Goal: Task Accomplishment & Management: Manage account settings

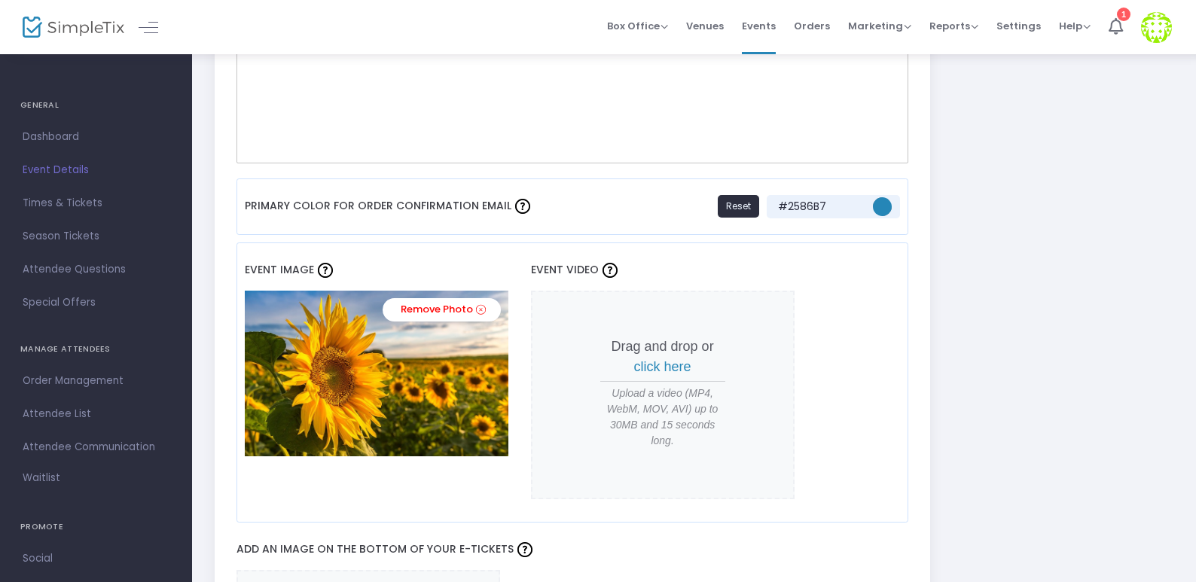
scroll to position [1130, 0]
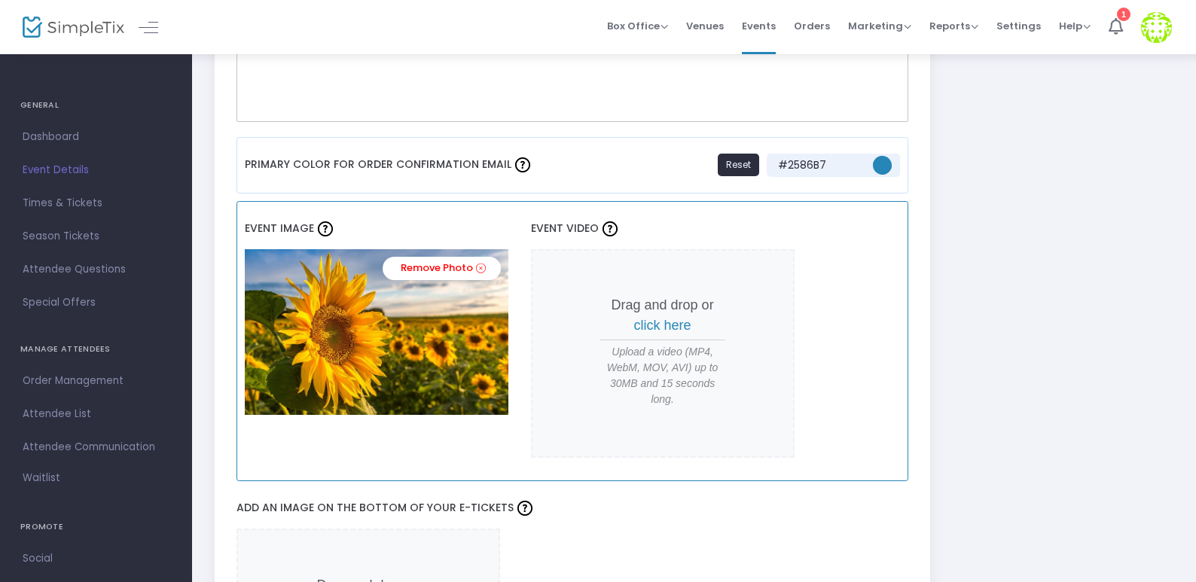
click at [677, 324] on span "click here" at bounding box center [662, 325] width 57 height 15
